Goal: Task Accomplishment & Management: Complete application form

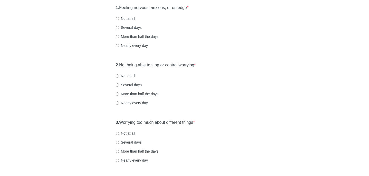
scroll to position [63, 0]
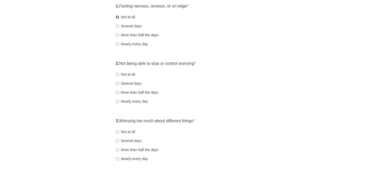
click at [117, 17] on input "Not at all" at bounding box center [117, 16] width 3 height 3
radio input "true"
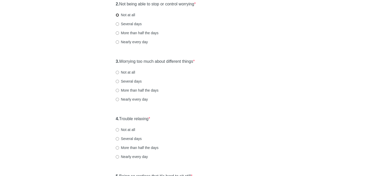
click at [117, 15] on input "Not at all" at bounding box center [117, 14] width 3 height 3
radio input "true"
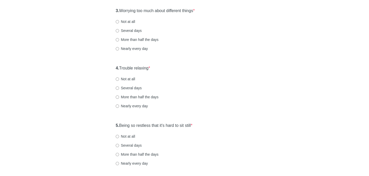
scroll to position [174, 0]
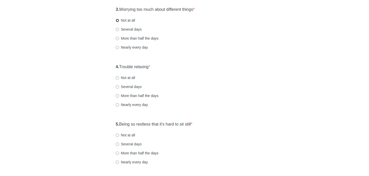
click at [117, 20] on input "Not at all" at bounding box center [117, 20] width 3 height 3
radio input "true"
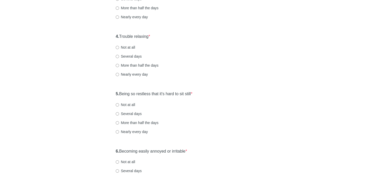
scroll to position [230, 0]
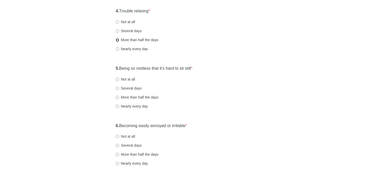
click at [117, 40] on input "More than half the days" at bounding box center [117, 39] width 3 height 3
radio input "true"
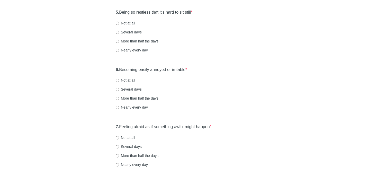
scroll to position [287, 0]
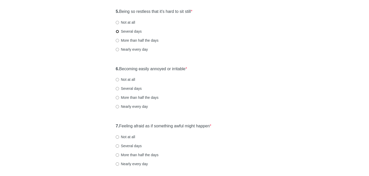
click at [118, 32] on input "Several days" at bounding box center [117, 31] width 3 height 3
radio input "true"
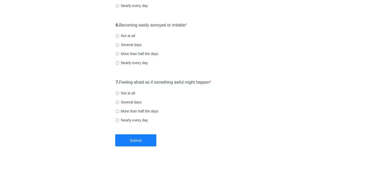
scroll to position [332, 0]
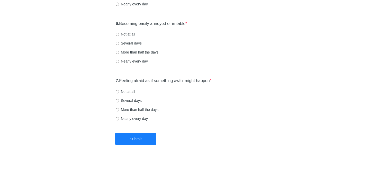
click at [117, 36] on label "Not at all" at bounding box center [125, 34] width 19 height 5
click at [117, 36] on input "Not at all" at bounding box center [117, 34] width 3 height 3
radio input "true"
click at [117, 92] on input "Not at all" at bounding box center [117, 91] width 3 height 3
radio input "true"
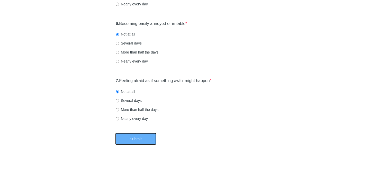
click at [130, 142] on button "Submit" at bounding box center [135, 139] width 41 height 12
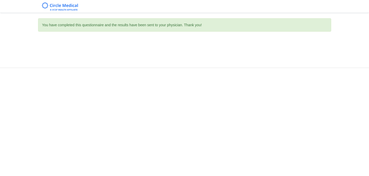
scroll to position [0, 0]
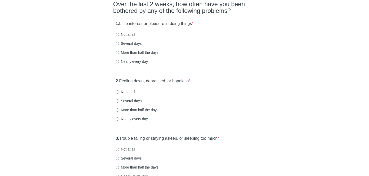
scroll to position [48, 0]
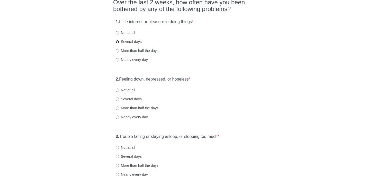
click at [117, 43] on input "Several days" at bounding box center [117, 41] width 3 height 3
radio input "true"
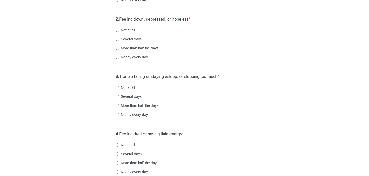
scroll to position [109, 0]
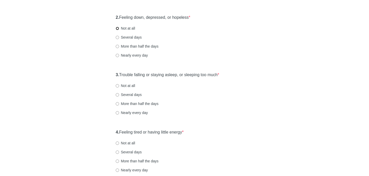
click at [117, 28] on input "Not at all" at bounding box center [117, 28] width 3 height 3
radio input "true"
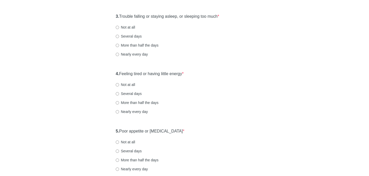
scroll to position [168, 0]
click at [117, 44] on input "More than half the days" at bounding box center [117, 44] width 3 height 3
radio input "true"
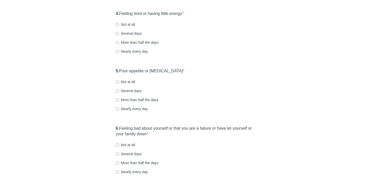
scroll to position [228, 0]
click at [117, 33] on input "Several days" at bounding box center [117, 32] width 3 height 3
radio input "true"
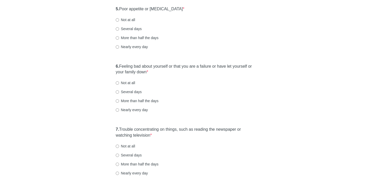
scroll to position [291, 0]
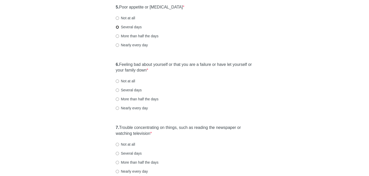
click at [118, 27] on input "Several days" at bounding box center [117, 26] width 3 height 3
radio input "true"
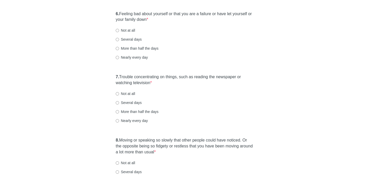
scroll to position [344, 0]
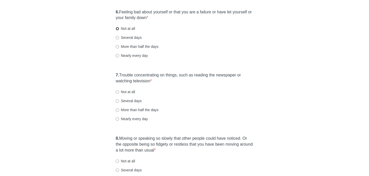
click at [117, 29] on input "Not at all" at bounding box center [117, 28] width 3 height 3
radio input "true"
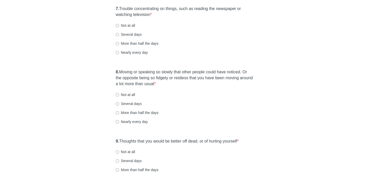
scroll to position [412, 0]
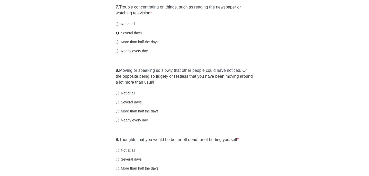
click at [118, 33] on input "Several days" at bounding box center [117, 32] width 3 height 3
radio input "true"
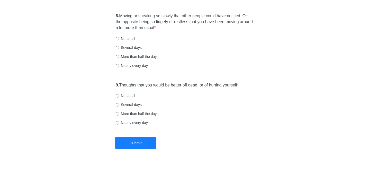
scroll to position [470, 0]
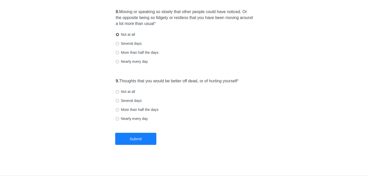
click at [117, 35] on input "Not at all" at bounding box center [117, 34] width 3 height 3
radio input "true"
drag, startPoint x: 117, startPoint y: 91, endPoint x: 119, endPoint y: 102, distance: 10.6
click at [117, 94] on label "Not at all" at bounding box center [125, 91] width 19 height 5
click at [117, 93] on input "Not at all" at bounding box center [117, 91] width 3 height 3
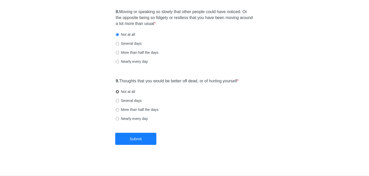
radio input "true"
click at [136, 135] on button "Submit" at bounding box center [135, 139] width 41 height 12
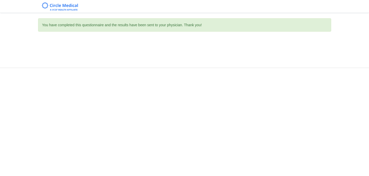
scroll to position [0, 0]
